Goal: Task Accomplishment & Management: Use online tool/utility

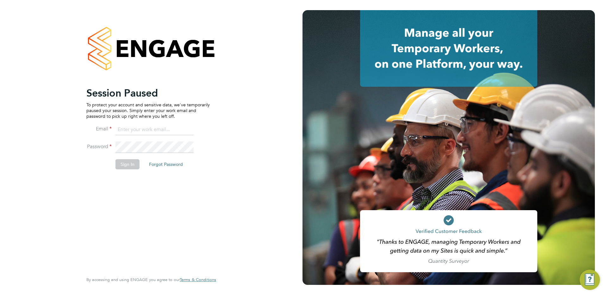
type input "patrick@tradelinerecruitment.co.uk"
click at [126, 165] on button "Sign In" at bounding box center [128, 164] width 24 height 10
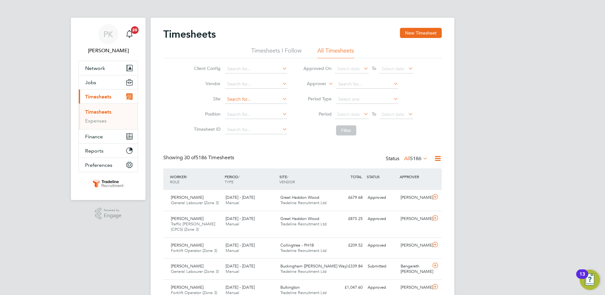
click at [243, 98] on input at bounding box center [256, 99] width 62 height 9
click at [247, 107] on li "Shottery (The Chancery)" at bounding box center [255, 108] width 63 height 9
type input "Shottery (The Chancery)"
click at [339, 130] on button "Filter" at bounding box center [346, 130] width 20 height 10
